Goal: Check status: Check status

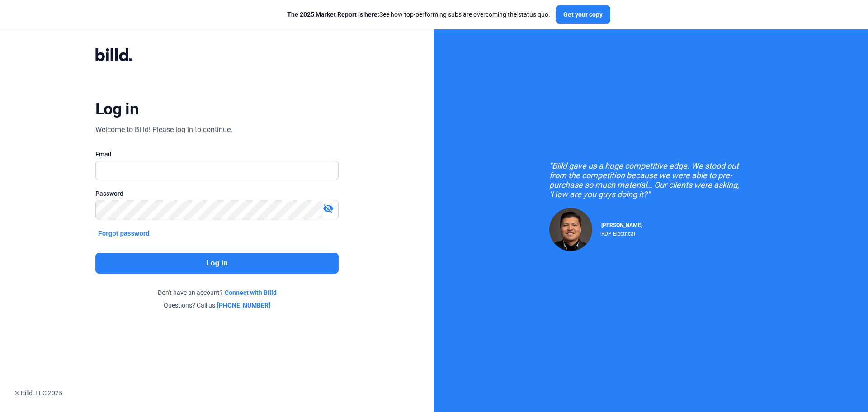
type input "[EMAIL_ADDRESS][DOMAIN_NAME]"
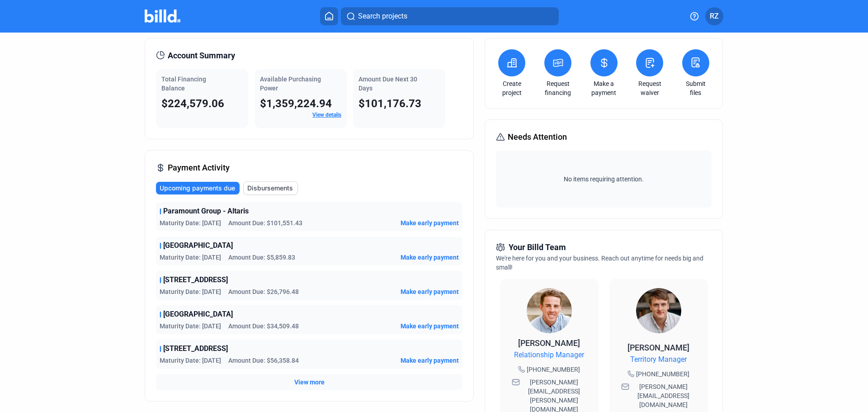
scroll to position [45, 0]
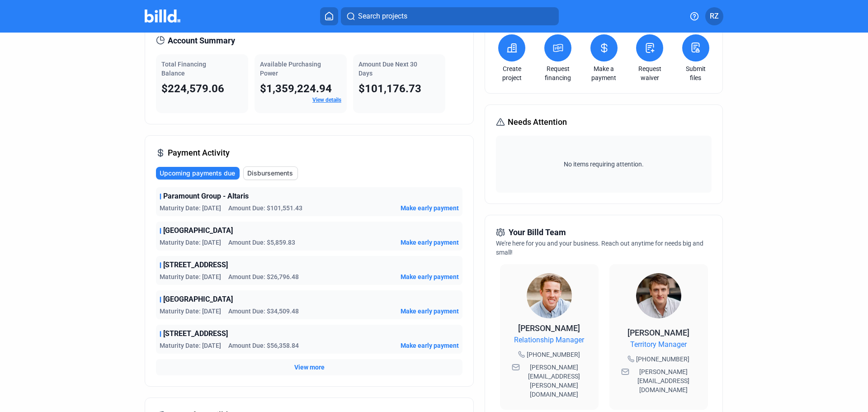
click at [313, 373] on div "View more" at bounding box center [309, 367] width 307 height 16
click at [314, 370] on span "View more" at bounding box center [309, 367] width 30 height 9
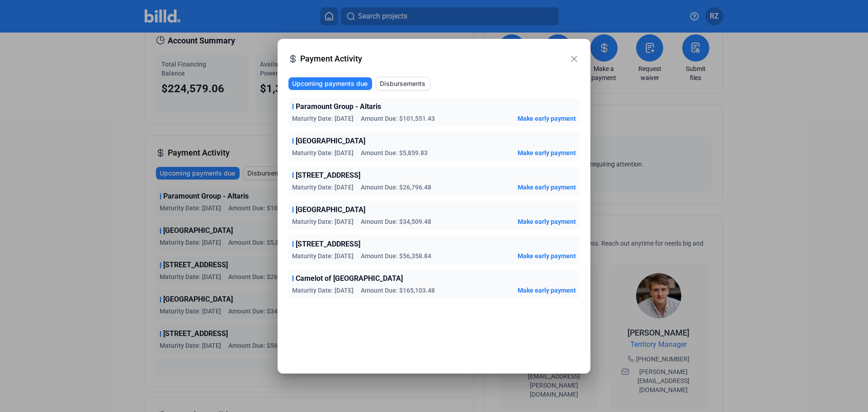
click at [572, 57] on mat-icon "close" at bounding box center [574, 58] width 11 height 11
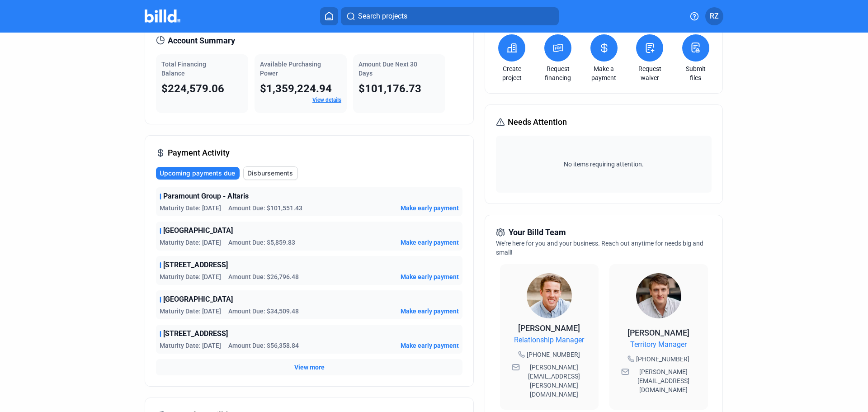
click at [266, 171] on span "Disbursements" at bounding box center [270, 173] width 46 height 9
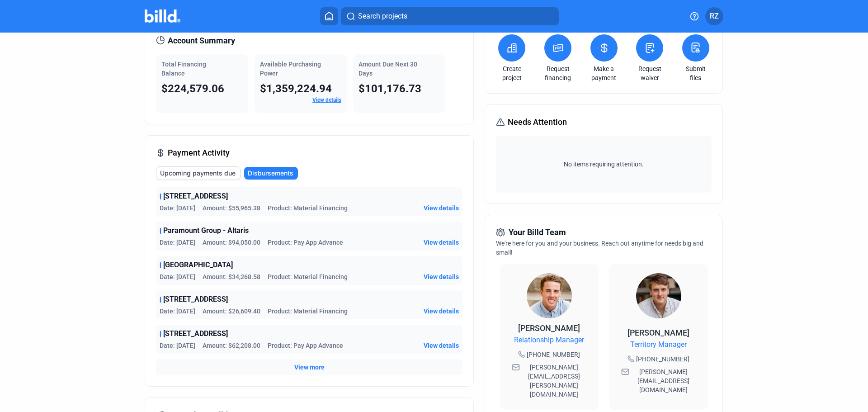
click at [299, 369] on span "View more" at bounding box center [309, 367] width 30 height 9
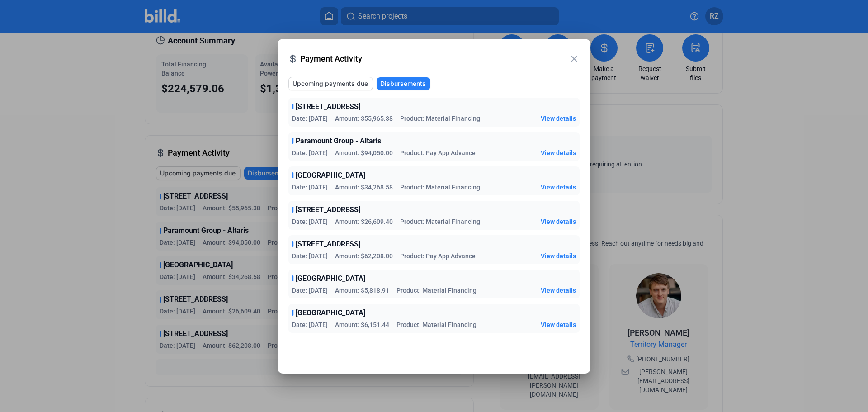
click at [568, 58] on span "Payment Activity" at bounding box center [434, 58] width 269 height 13
click at [570, 59] on mat-icon "close" at bounding box center [574, 58] width 11 height 11
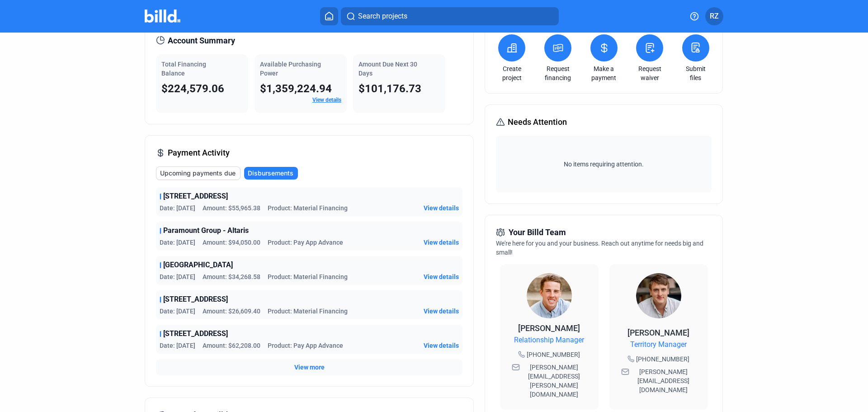
click at [190, 179] on button "Upcoming payments due" at bounding box center [198, 173] width 85 height 14
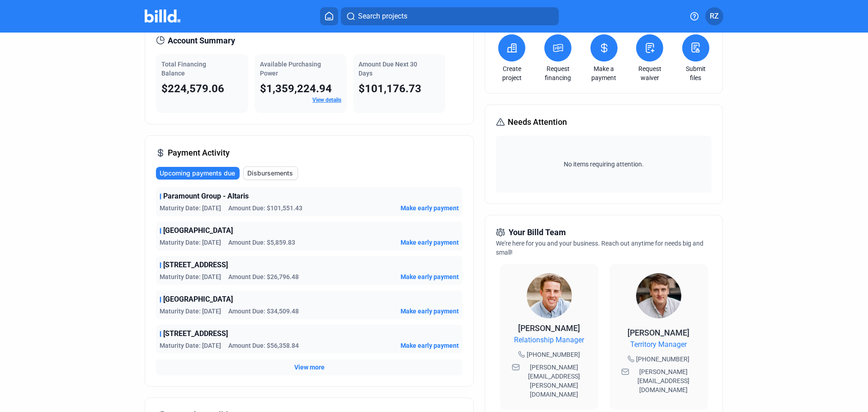
click at [300, 361] on div "View more" at bounding box center [309, 367] width 307 height 16
click at [301, 368] on span "View more" at bounding box center [309, 367] width 30 height 9
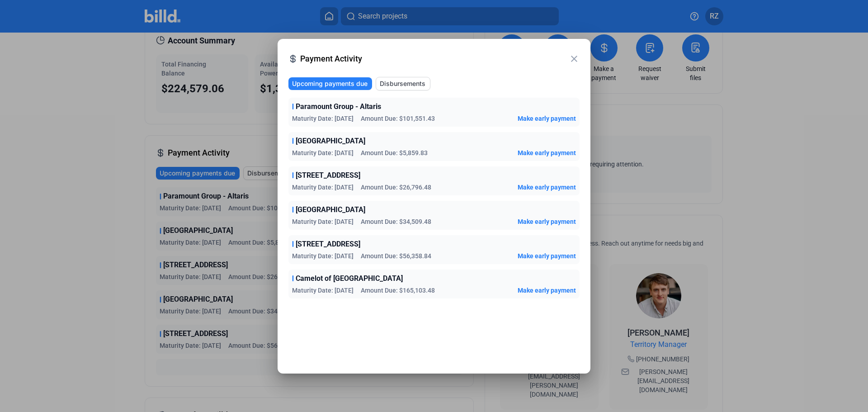
click at [577, 57] on mat-icon "close" at bounding box center [574, 58] width 11 height 11
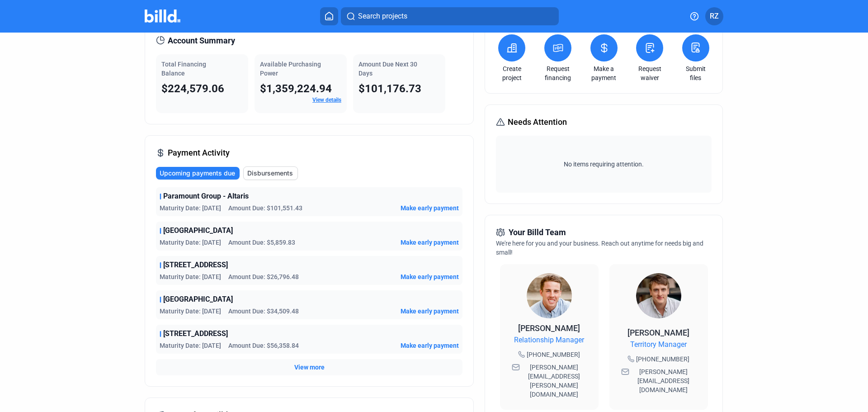
scroll to position [0, 0]
